Goal: Information Seeking & Learning: Find specific fact

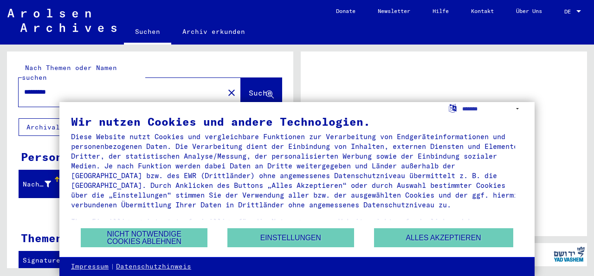
click at [464, 237] on button "Alles akzeptieren" at bounding box center [443, 237] width 139 height 19
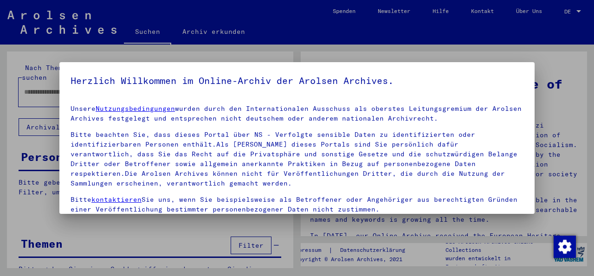
type input "*********"
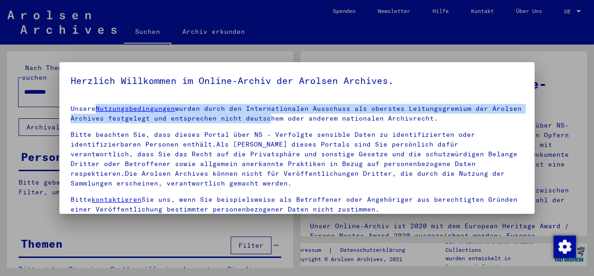
click at [291, 122] on yv-its-agree-protection-component "Herzlich Willkommen im Online-Archiv der Arolsen Archives. Unsere Nutzungsbedin…" at bounding box center [297, 175] width 453 height 204
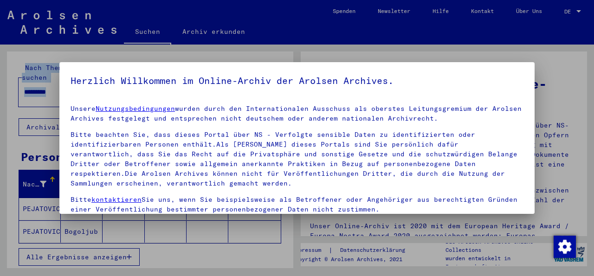
drag, startPoint x: 518, startPoint y: 116, endPoint x: 523, endPoint y: 160, distance: 43.9
click at [523, 160] on mat-dialog-content "Unsere Nutzungsbedingungen wurden durch den Internationalen Ausschuss als obers…" at bounding box center [296, 187] width 475 height 180
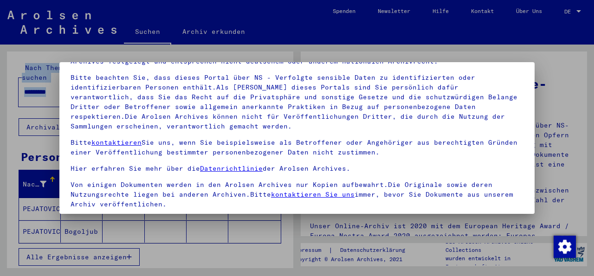
scroll to position [74, 0]
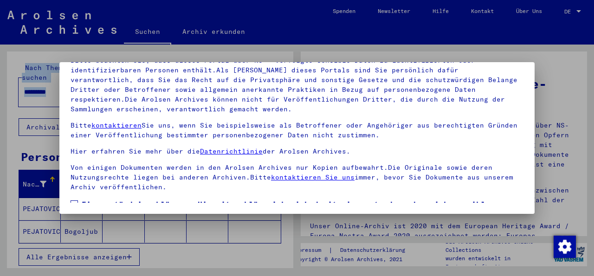
click at [566, 85] on div at bounding box center [297, 138] width 594 height 276
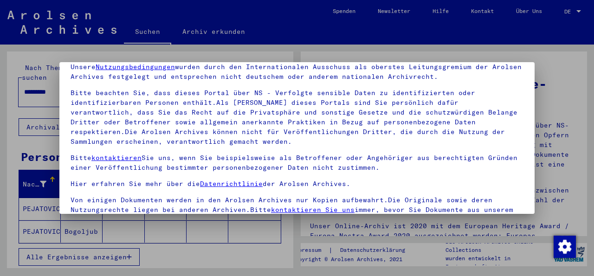
click at [148, 68] on link "Nutzungsbedingungen" at bounding box center [135, 67] width 79 height 8
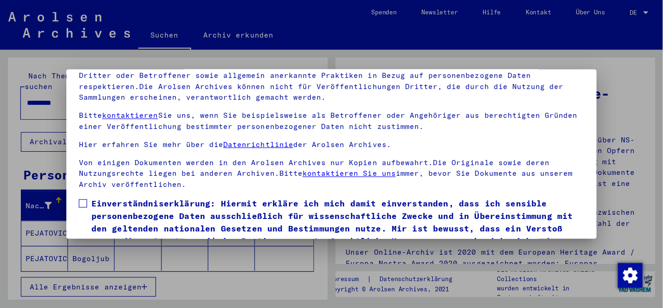
scroll to position [74, 0]
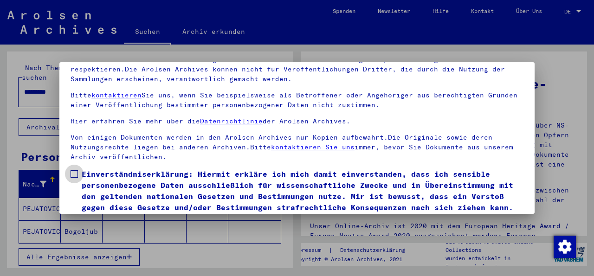
click at [77, 170] on span at bounding box center [74, 173] width 7 height 7
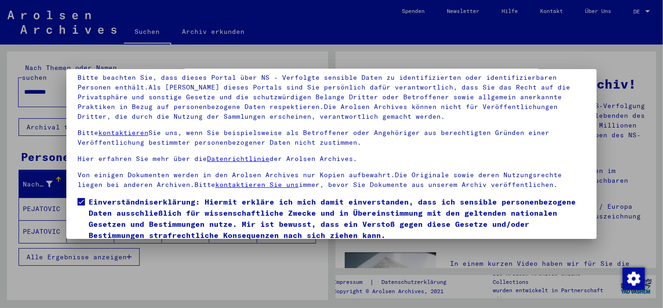
scroll to position [77, 0]
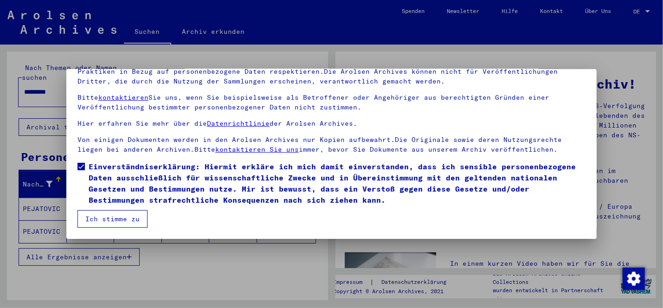
click at [133, 220] on button "Ich stimme zu" at bounding box center [112, 219] width 70 height 18
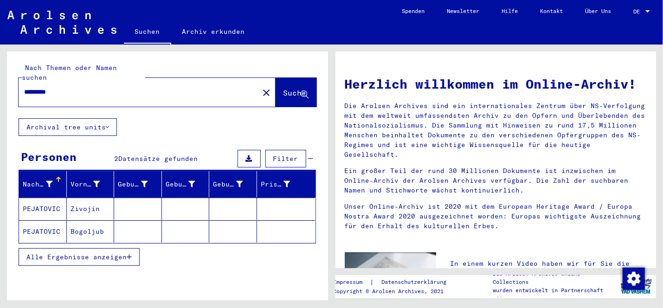
click at [88, 200] on mat-cell "Zivojin" at bounding box center [91, 209] width 48 height 22
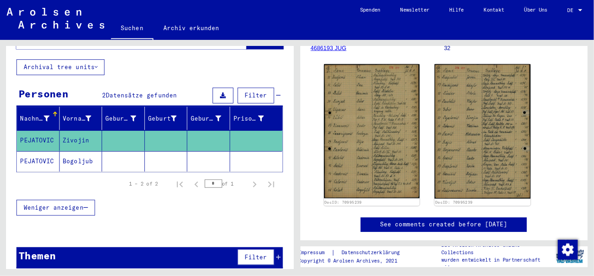
scroll to position [160, 0]
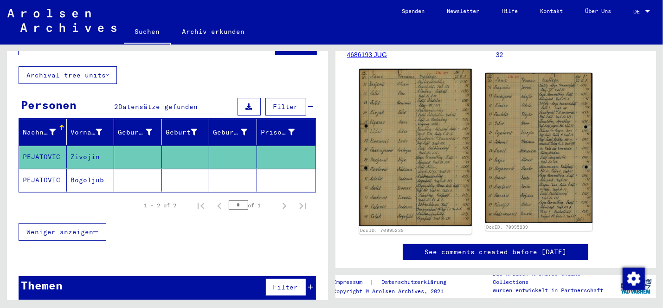
click at [425, 130] on img at bounding box center [415, 147] width 112 height 157
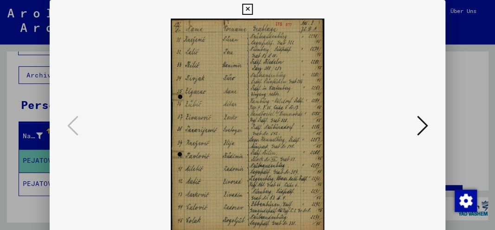
scroll to position [205, 0]
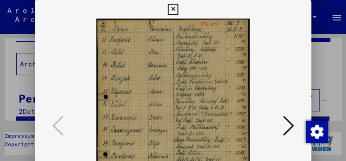
drag, startPoint x: 292, startPoint y: 57, endPoint x: 291, endPoint y: 69, distance: 11.7
click at [291, 69] on div at bounding box center [173, 126] width 277 height 215
drag, startPoint x: 237, startPoint y: 104, endPoint x: 236, endPoint y: 90, distance: 14.4
click at [236, 90] on img at bounding box center [173, 126] width 214 height 215
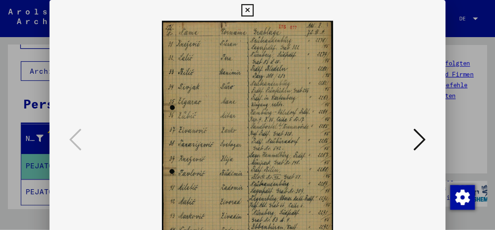
scroll to position [222, 0]
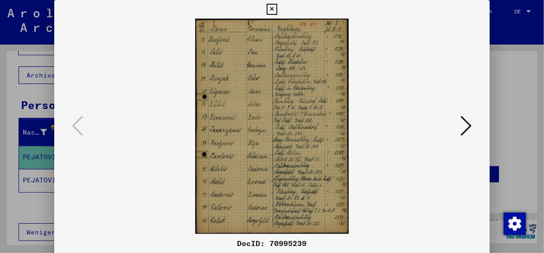
click at [462, 128] on icon at bounding box center [466, 126] width 11 height 22
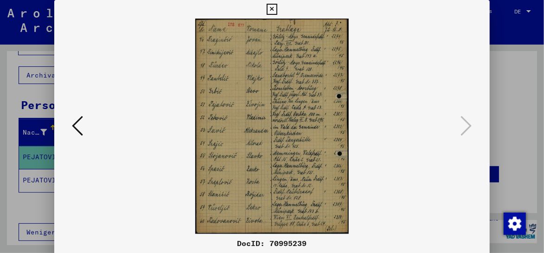
click at [308, 103] on img at bounding box center [272, 126] width 372 height 215
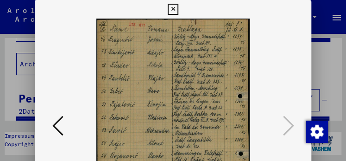
click at [179, 8] on icon at bounding box center [173, 9] width 11 height 11
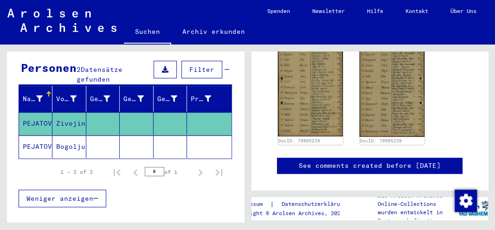
scroll to position [91, 0]
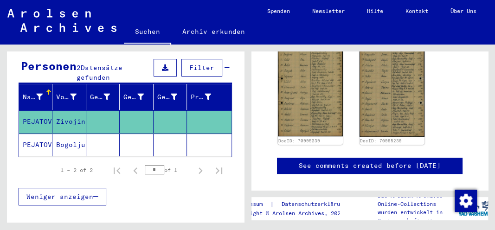
click at [66, 134] on mat-cell "Bogoljub" at bounding box center [68, 145] width 33 height 23
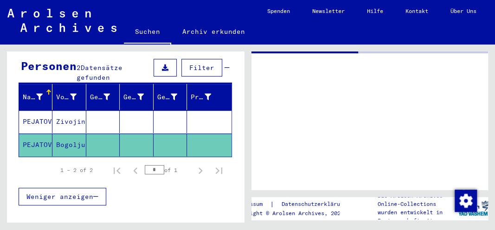
click at [66, 134] on mat-cell "Bogoljub" at bounding box center [68, 145] width 33 height 23
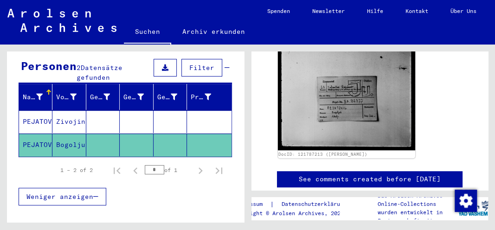
scroll to position [236, 0]
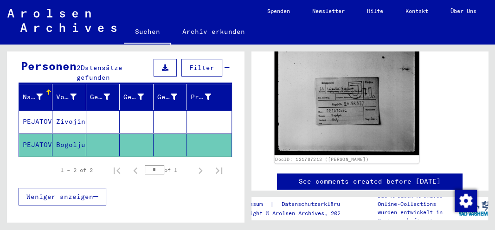
click at [354, 109] on img at bounding box center [346, 98] width 144 height 115
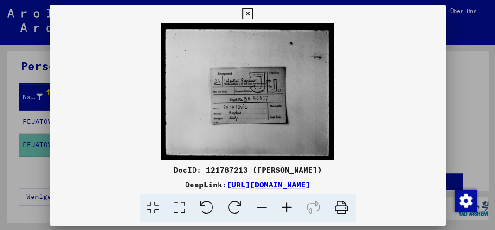
click at [354, 109] on img at bounding box center [248, 91] width 396 height 137
click at [287, 204] on icon at bounding box center [286, 208] width 25 height 28
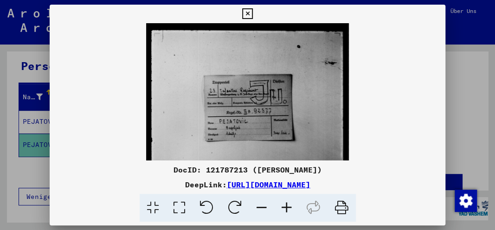
click at [287, 204] on icon at bounding box center [286, 208] width 25 height 28
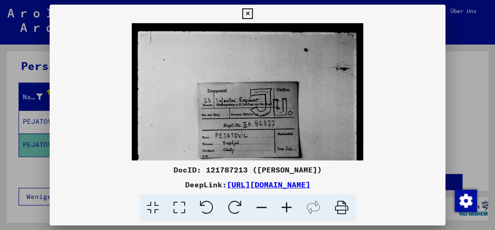
click at [287, 204] on icon at bounding box center [286, 208] width 25 height 28
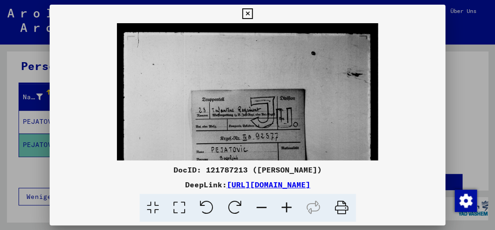
click at [287, 204] on icon at bounding box center [286, 208] width 25 height 28
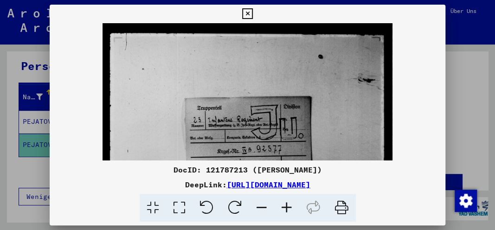
click at [287, 204] on icon at bounding box center [286, 208] width 25 height 28
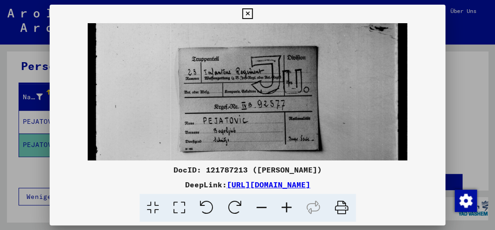
scroll to position [57, 0]
drag, startPoint x: 287, startPoint y: 145, endPoint x: 282, endPoint y: 88, distance: 57.3
click at [282, 88] on img at bounding box center [247, 92] width 319 height 253
click at [253, 16] on icon at bounding box center [247, 13] width 11 height 11
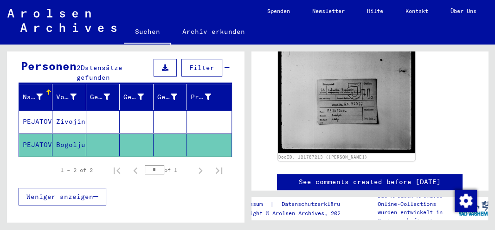
click at [69, 112] on mat-cell "Zivojin" at bounding box center [68, 121] width 33 height 23
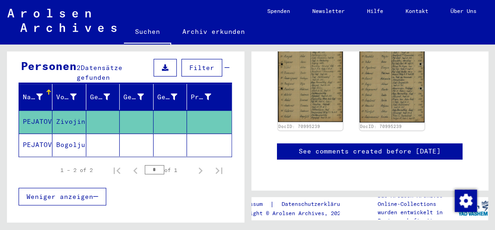
scroll to position [247, 0]
click at [389, 90] on img at bounding box center [392, 77] width 68 height 96
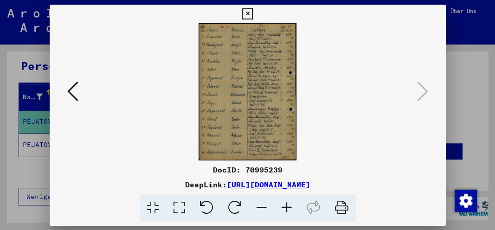
click at [389, 90] on div "DocID: 70995239 DeepLink: [URL][DOMAIN_NAME]" at bounding box center [248, 115] width 396 height 221
click at [310, 185] on link "[URL][DOMAIN_NAME]" at bounding box center [268, 184] width 83 height 9
click at [177, 208] on icon at bounding box center [179, 208] width 26 height 28
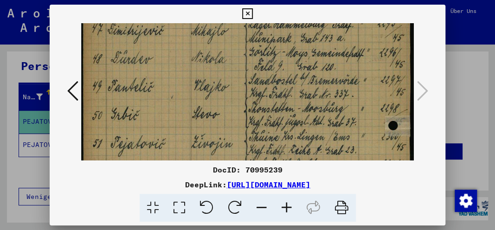
scroll to position [65, 0]
drag, startPoint x: 241, startPoint y: 147, endPoint x: 233, endPoint y: 82, distance: 65.4
click at [233, 82] on img at bounding box center [247, 191] width 333 height 467
